Goal: Transaction & Acquisition: Purchase product/service

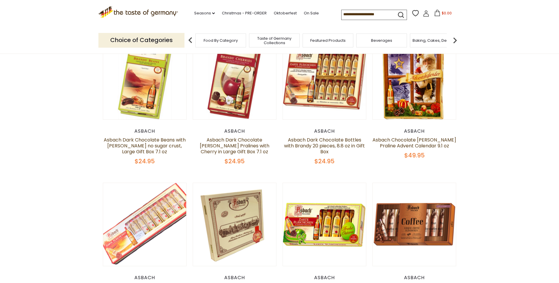
scroll to position [295, 0]
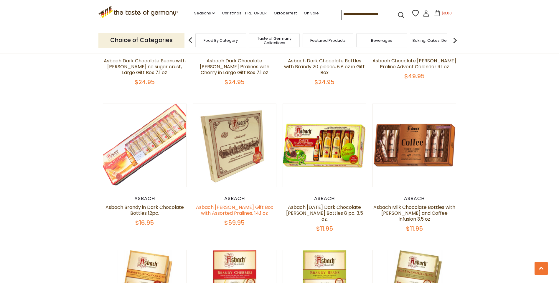
click at [245, 209] on link "Asbach [PERSON_NAME] Gift Box with Assorted Pralines, 14.1 oz" at bounding box center [234, 210] width 77 height 13
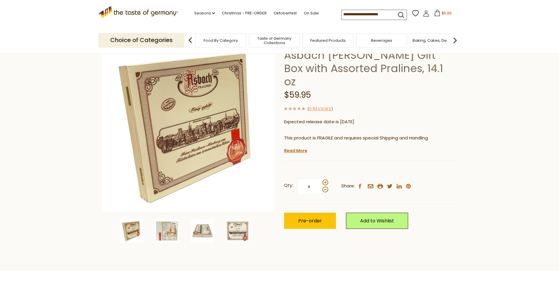
scroll to position [59, 0]
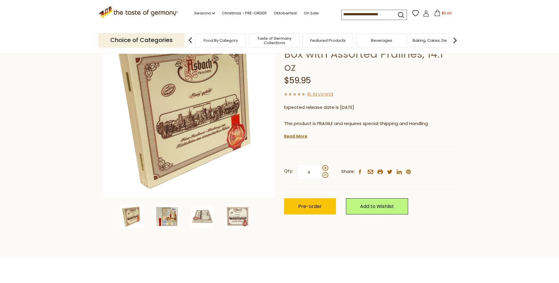
click at [158, 216] on img at bounding box center [167, 217] width 24 height 24
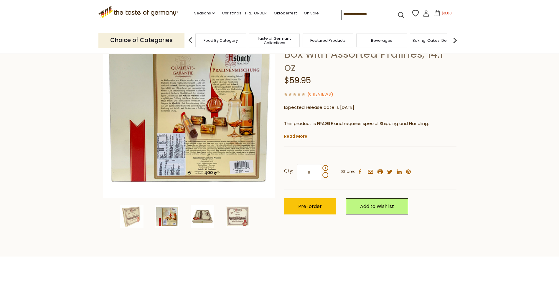
click at [194, 216] on img at bounding box center [203, 217] width 24 height 24
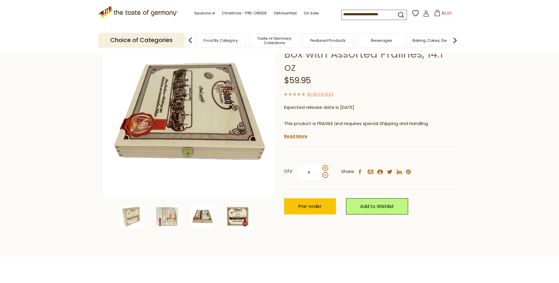
click at [232, 217] on img at bounding box center [238, 217] width 24 height 24
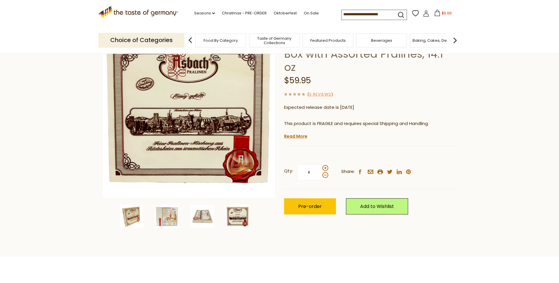
click at [146, 219] on div at bounding box center [136, 217] width 32 height 24
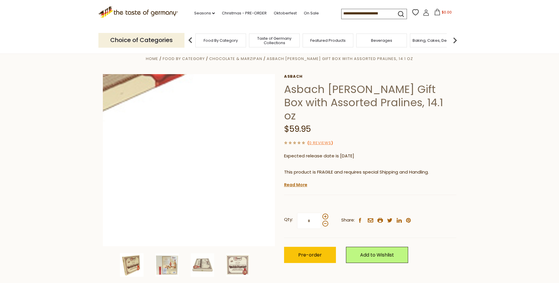
scroll to position [0, 0]
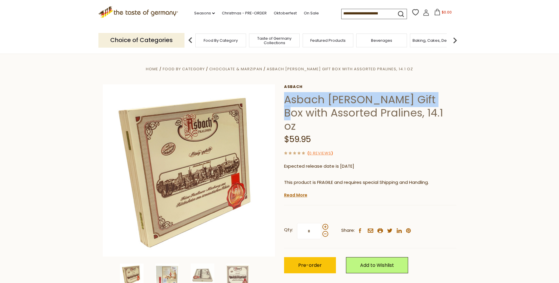
drag, startPoint x: 285, startPoint y: 101, endPoint x: 173, endPoint y: 18, distance: 139.2
click at [445, 101] on h1 "Asbach [PERSON_NAME] Gift Box with Assorted Pralines, 14.1 oz" at bounding box center [370, 113] width 172 height 40
copy h1 "Asbach Brandy Wood Gift Box"
